Goal: Information Seeking & Learning: Find specific page/section

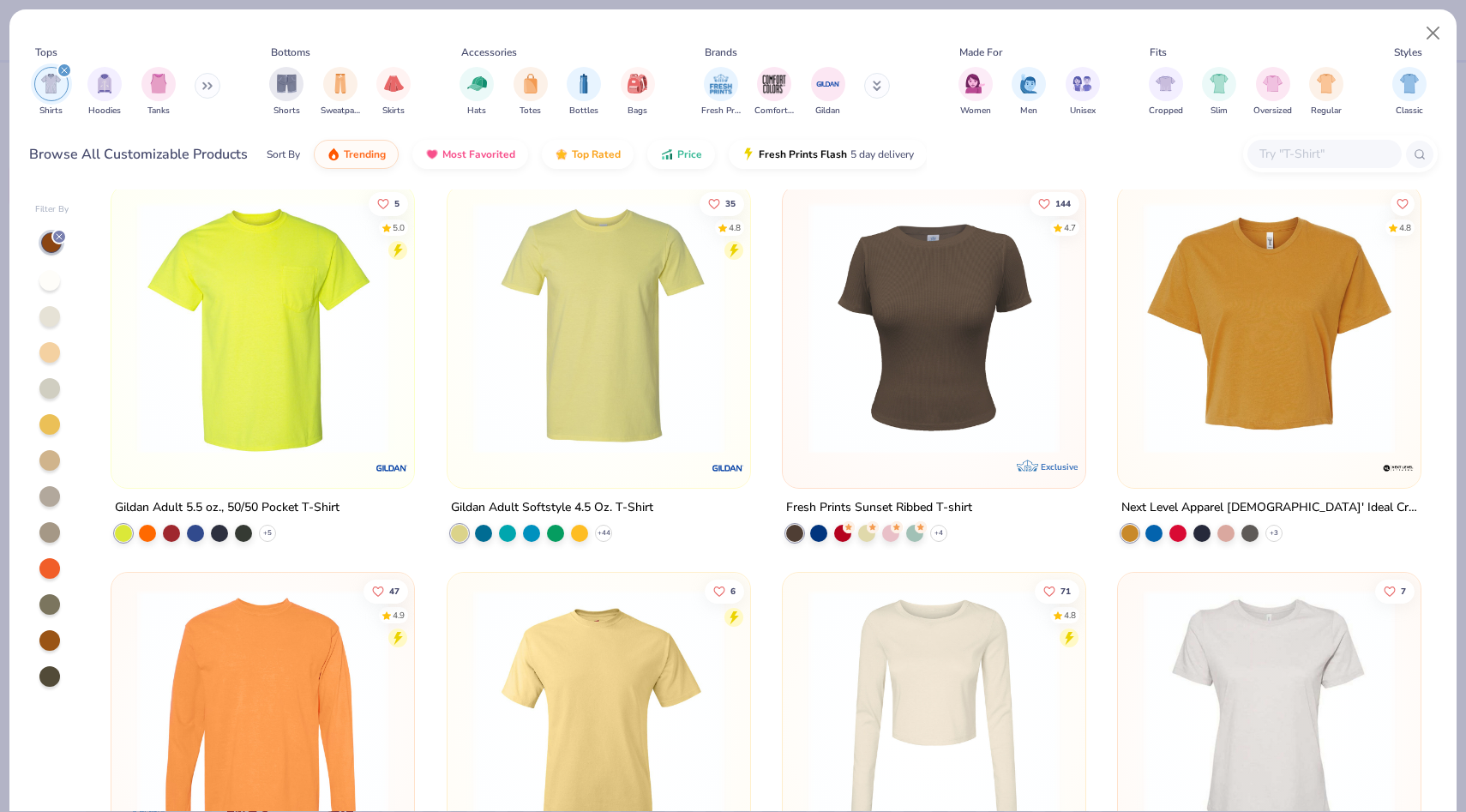
scroll to position [940, 0]
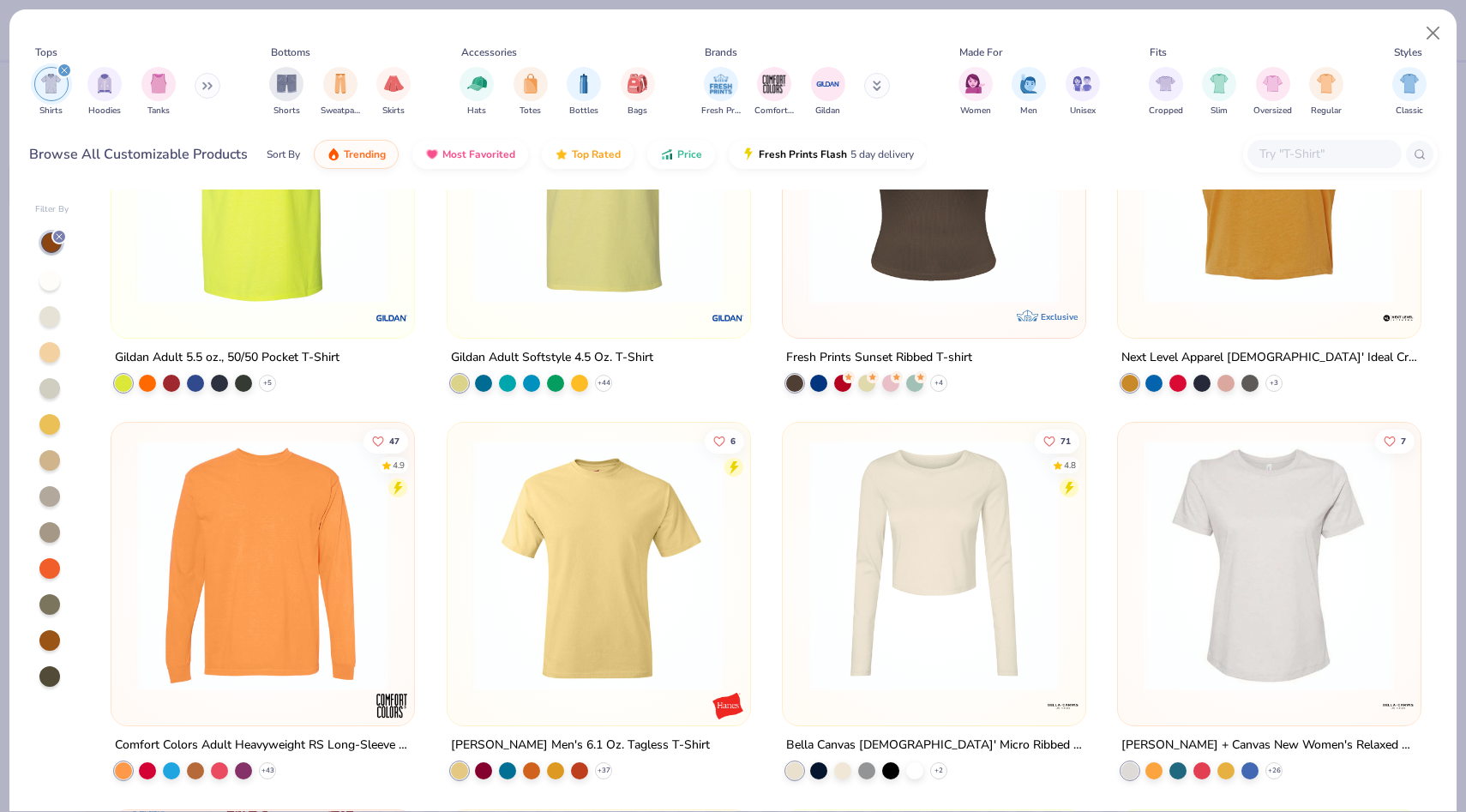
click at [1268, 146] on input "text" at bounding box center [1324, 154] width 132 height 20
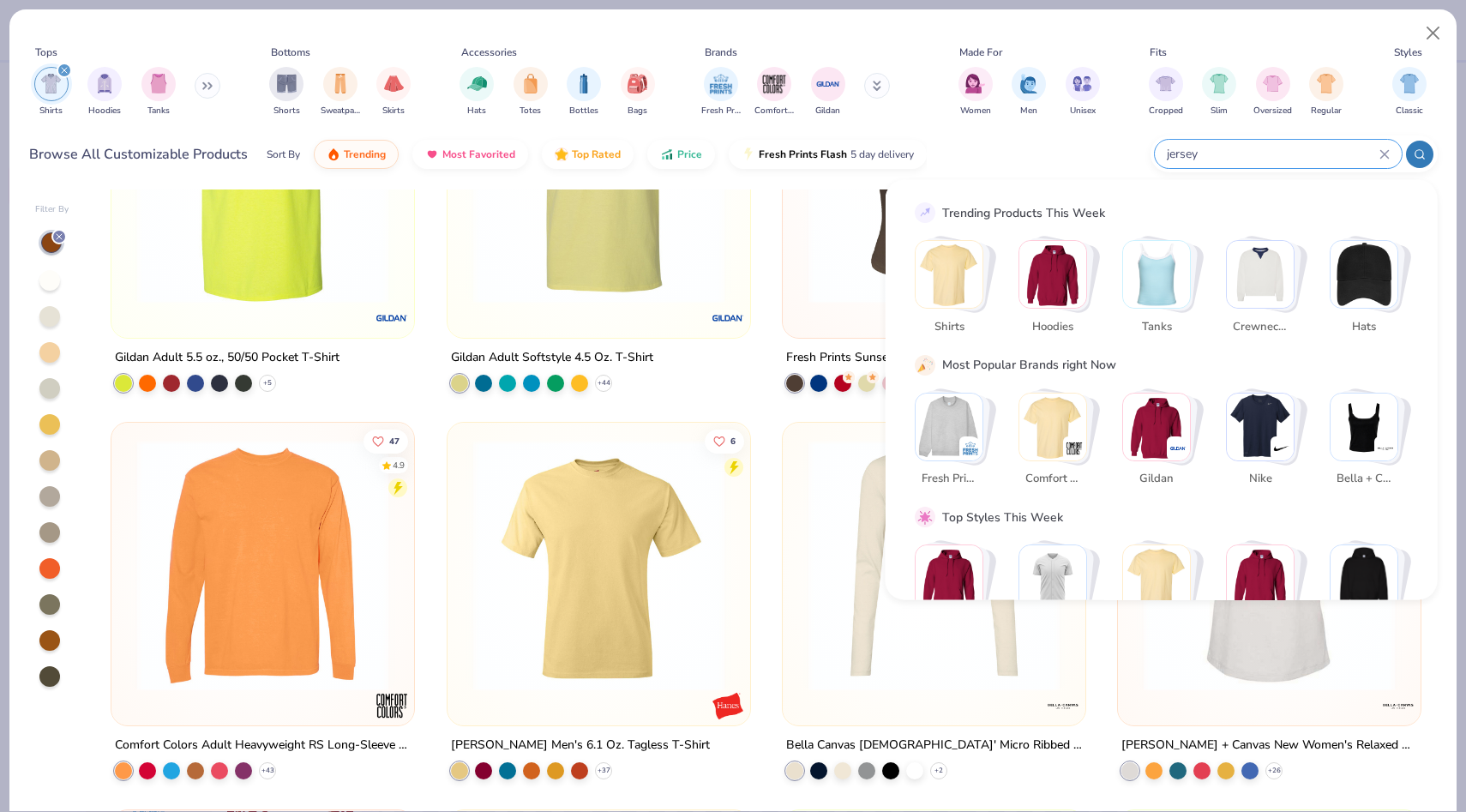
type input "jersey"
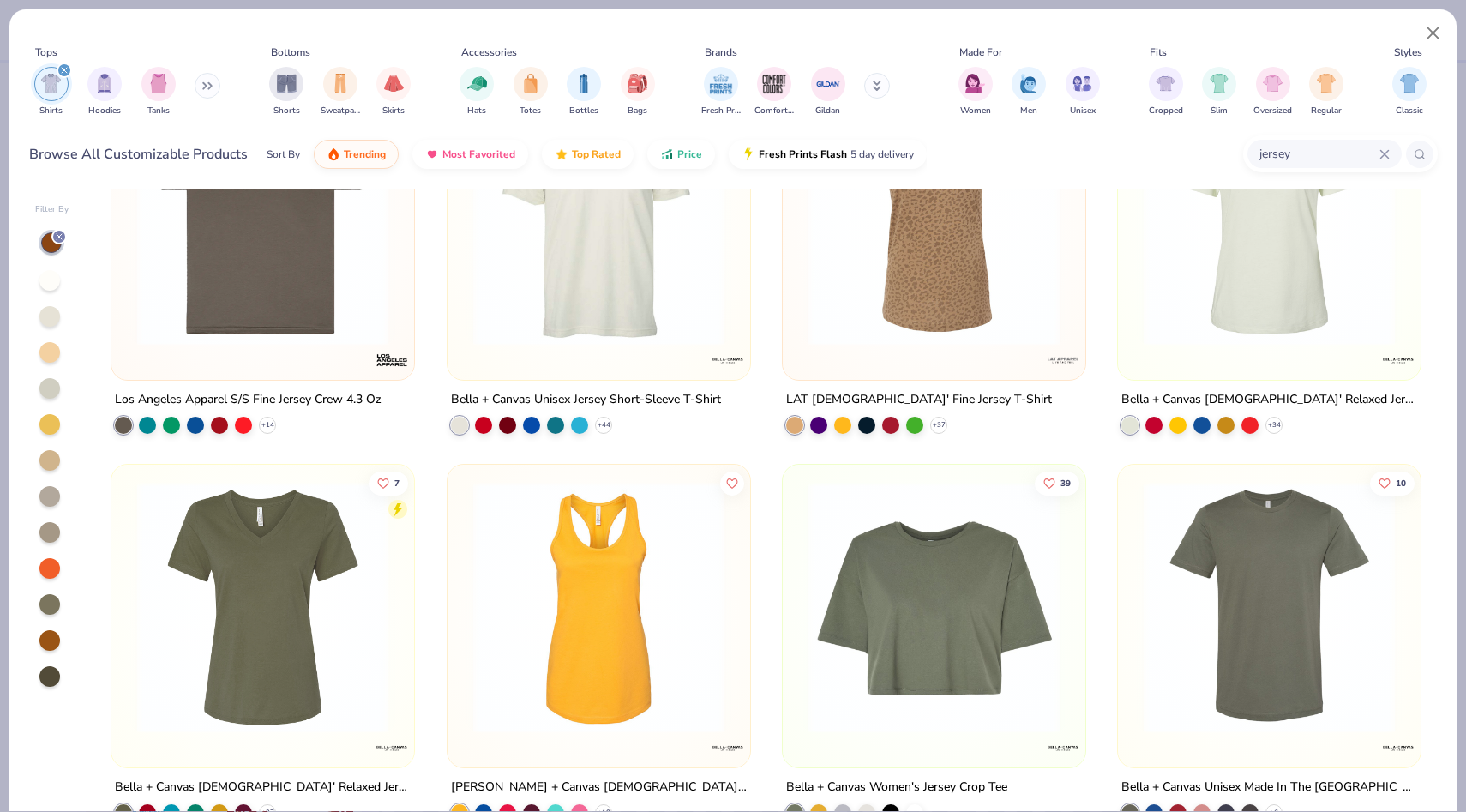
scroll to position [0, 0]
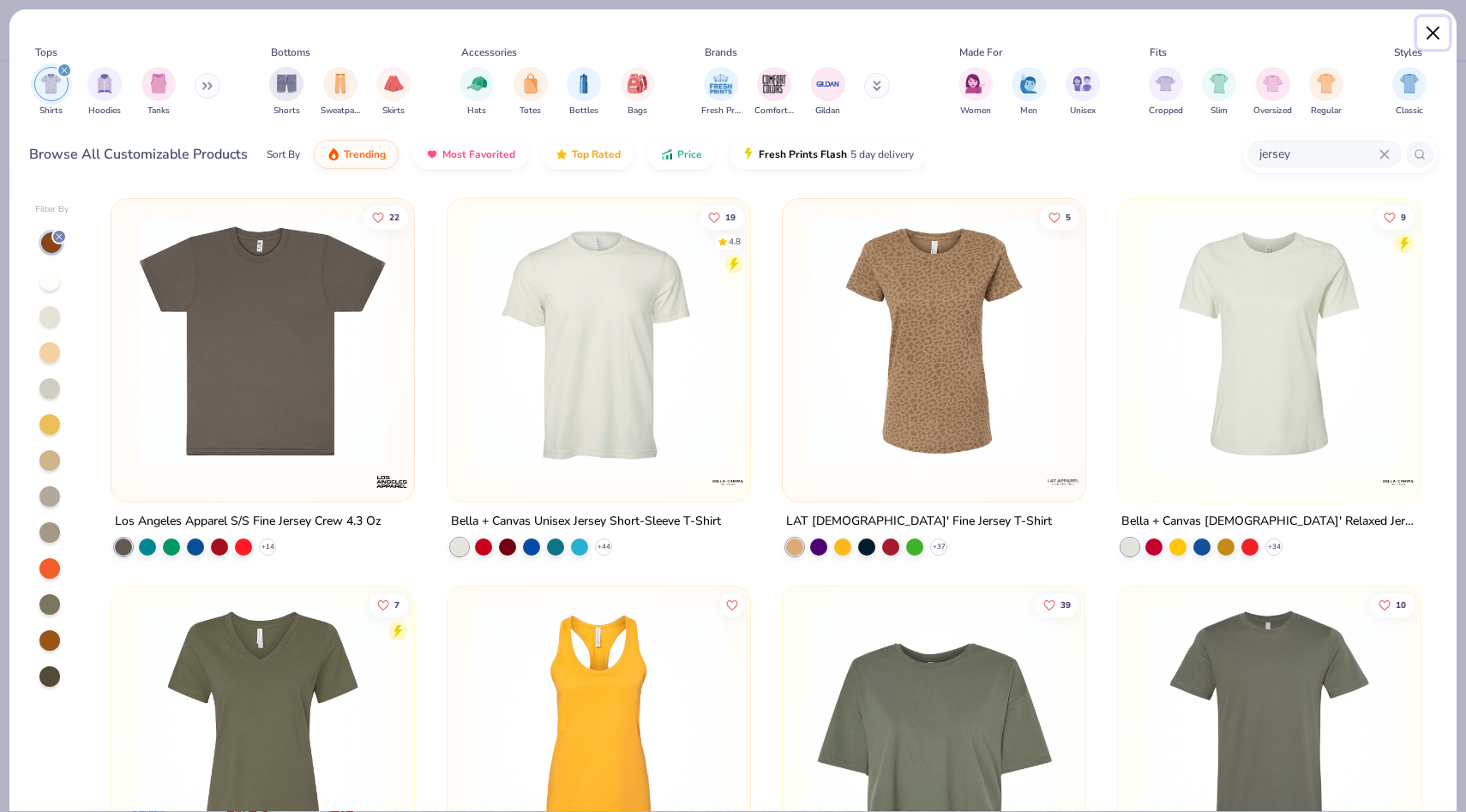
click at [1430, 30] on button "Close" at bounding box center [1434, 34] width 33 height 33
